Goal: Task Accomplishment & Management: Manage account settings

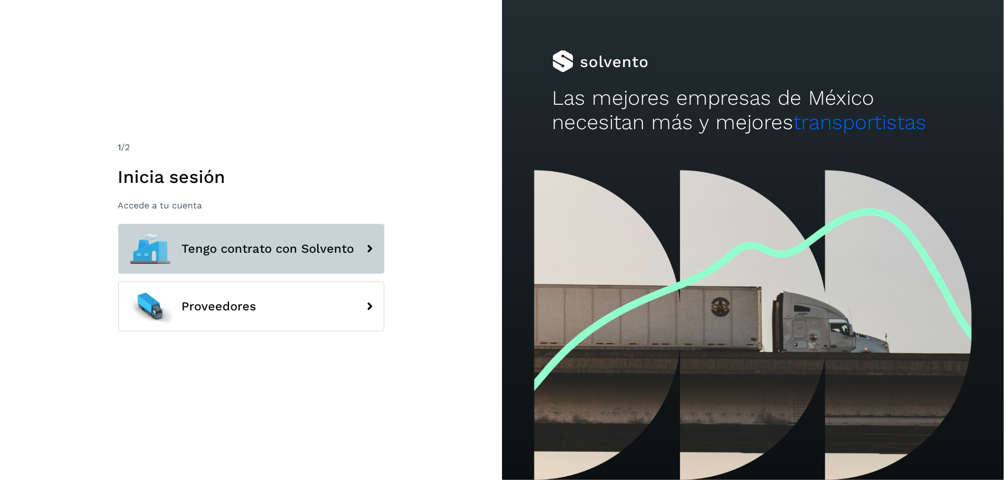
click at [269, 253] on span "Tengo contrato con Solvento" at bounding box center [268, 248] width 173 height 13
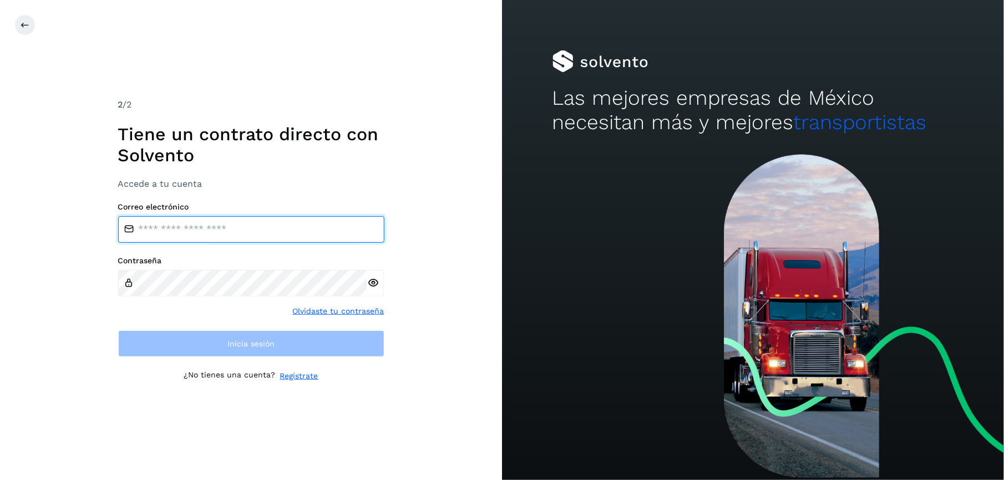
type input "**********"
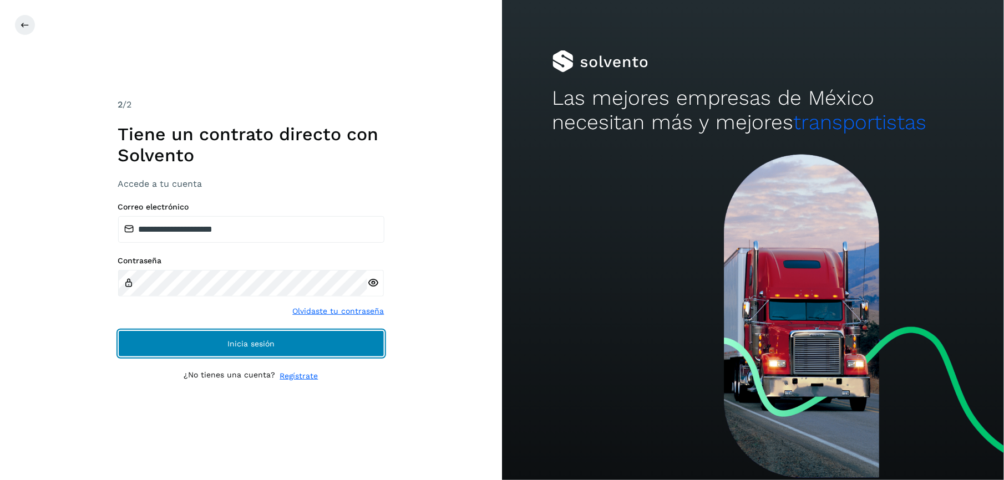
click at [253, 346] on span "Inicia sesión" at bounding box center [250, 344] width 47 height 8
click at [251, 346] on span "Inicia sesión" at bounding box center [250, 344] width 47 height 8
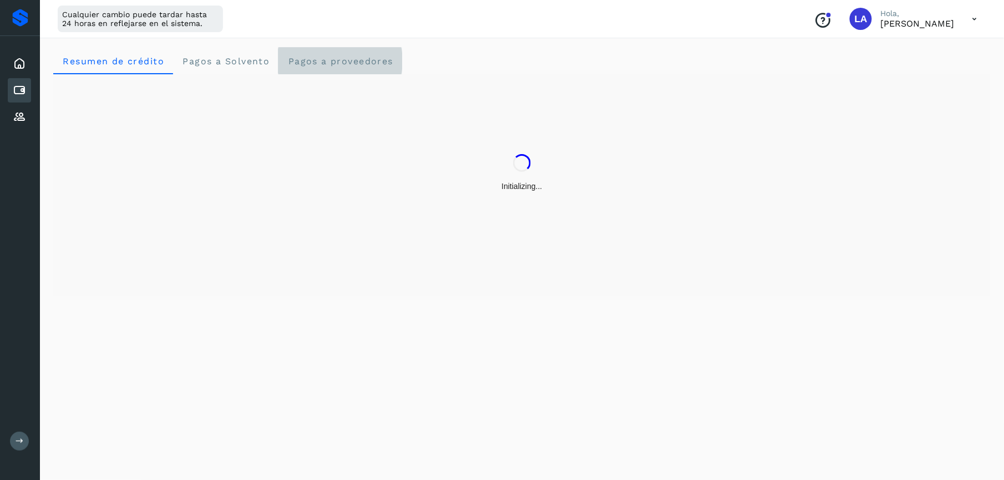
click at [344, 60] on span "Pagos a proveedores" at bounding box center [340, 61] width 106 height 11
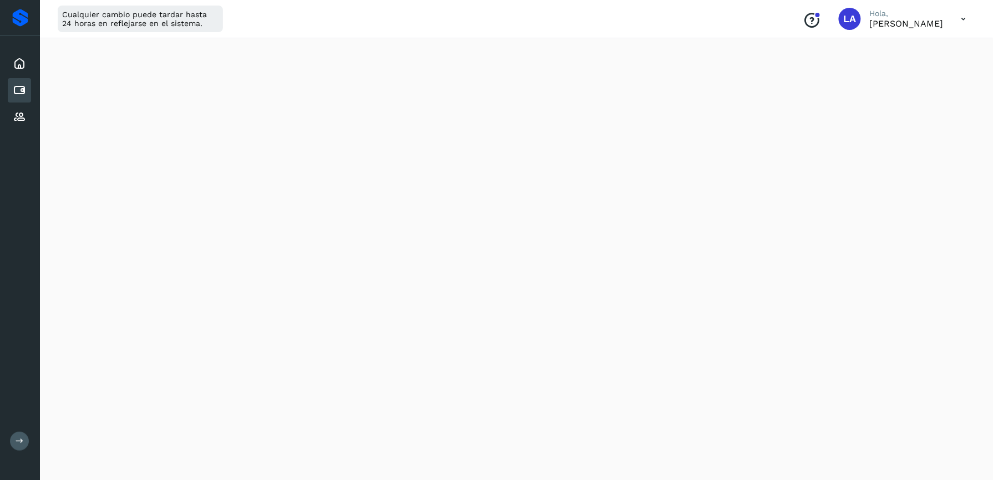
scroll to position [444, 0]
